Goal: Information Seeking & Learning: Learn about a topic

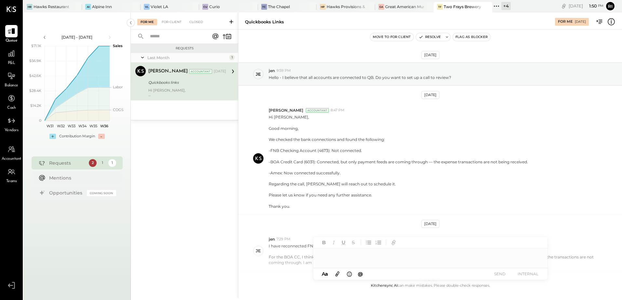
scroll to position [99, 0]
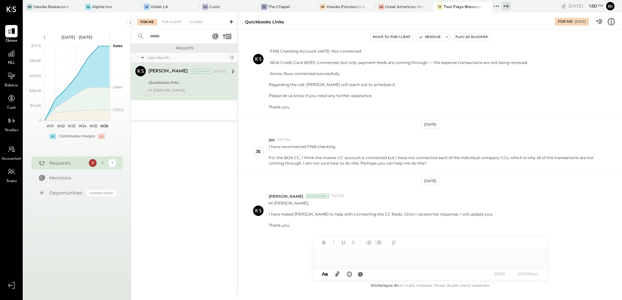
click at [496, 6] on div "+ 4" at bounding box center [501, 6] width 19 height 8
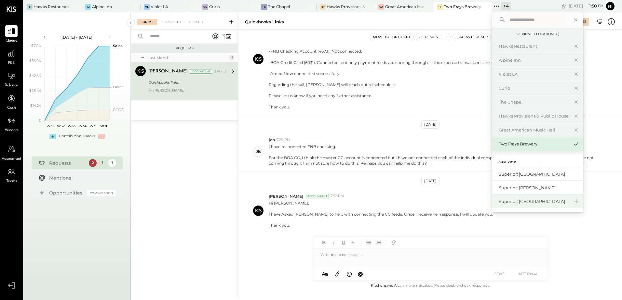
click at [496, 204] on div "Superior: [GEOGRAPHIC_DATA]" at bounding box center [533, 202] width 70 height 6
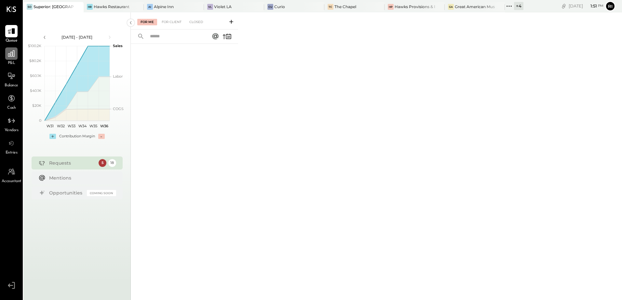
click at [14, 54] on icon at bounding box center [11, 53] width 8 height 8
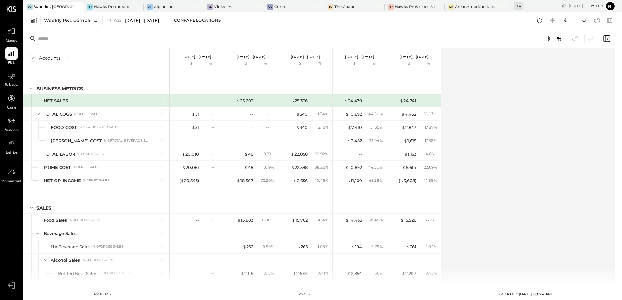
click at [184, 26] on div "Weekly P&L Comparison W35 [DATE] - [DATE] Compare Locations Google Sheets Excel" at bounding box center [322, 20] width 598 height 17
click at [186, 23] on div "Compare Locations" at bounding box center [197, 21] width 46 height 6
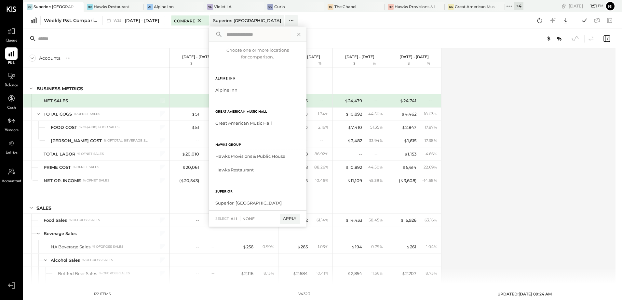
click at [168, 37] on div at bounding box center [319, 39] width 592 height 20
click at [200, 20] on icon at bounding box center [198, 20] width 3 height 3
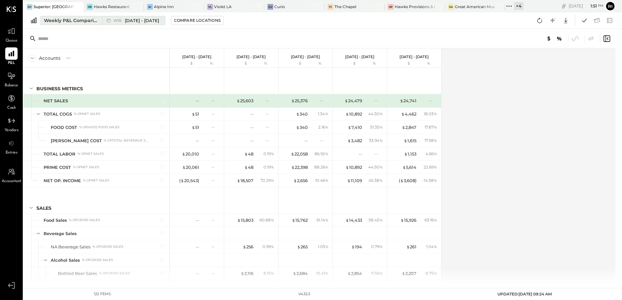
click at [93, 19] on div "Weekly P&L Comparison" at bounding box center [71, 20] width 55 height 7
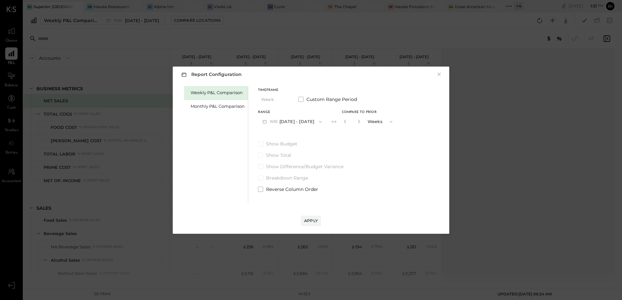
click at [357, 122] on button "button" at bounding box center [358, 121] width 5 height 7
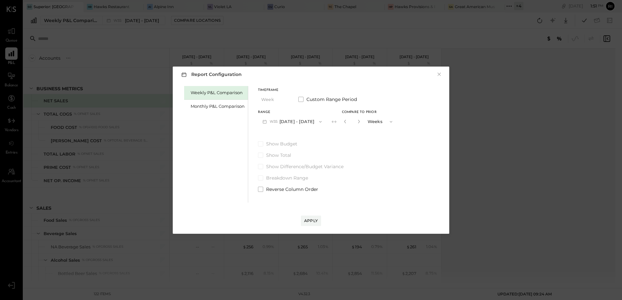
type input "*"
click at [309, 219] on div "Apply" at bounding box center [311, 221] width 14 height 6
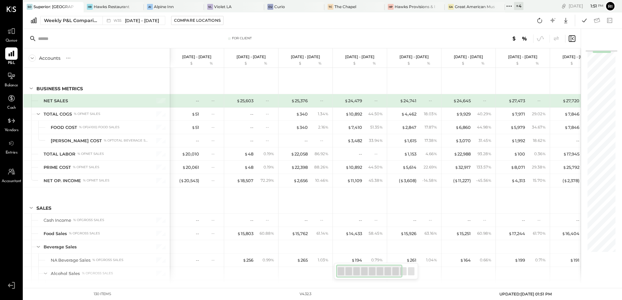
scroll to position [0, 132]
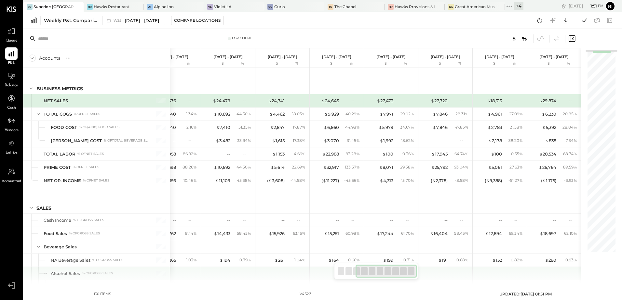
drag, startPoint x: 384, startPoint y: 274, endPoint x: 418, endPoint y: 272, distance: 33.8
click at [418, 272] on div "For Client Accounts S % GL [DATE] - [DATE] $ % [DATE] - [DATE] $ % [DATE] - [DA…" at bounding box center [301, 157] width 557 height 256
click at [496, 17] on icon at bounding box center [584, 20] width 8 height 8
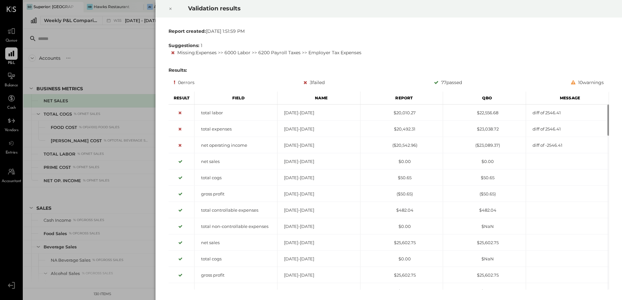
click at [168, 9] on div at bounding box center [170, 9] width 14 height 18
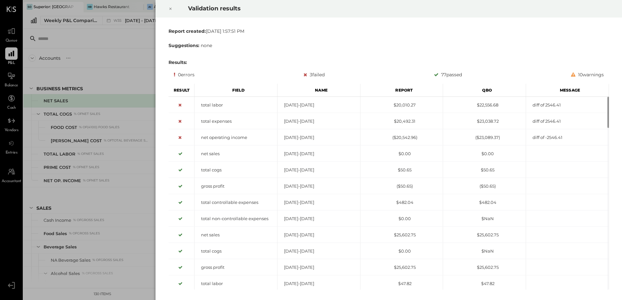
click at [173, 9] on div at bounding box center [170, 9] width 14 height 18
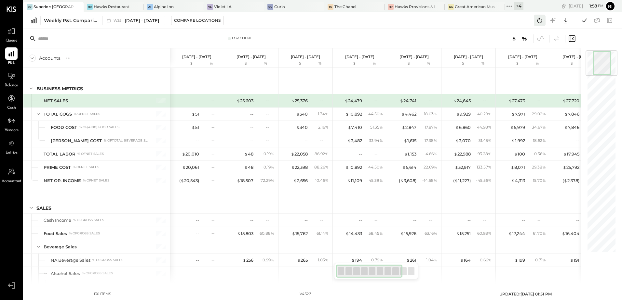
click at [541, 20] on icon at bounding box center [539, 20] width 8 height 8
click at [542, 22] on icon at bounding box center [539, 20] width 8 height 8
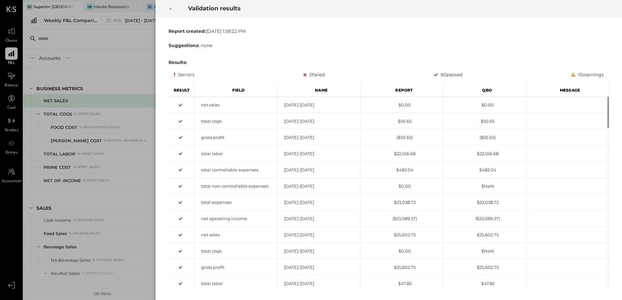
click at [169, 8] on icon at bounding box center [170, 9] width 4 height 8
